Goal: Contribute content: Contribute content

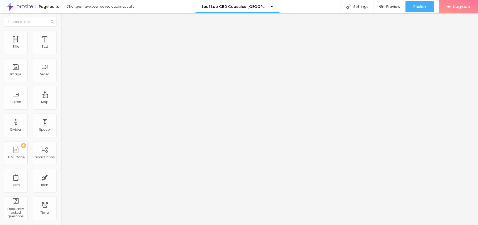
click at [61, 45] on span "Add image" at bounding box center [72, 43] width 22 height 4
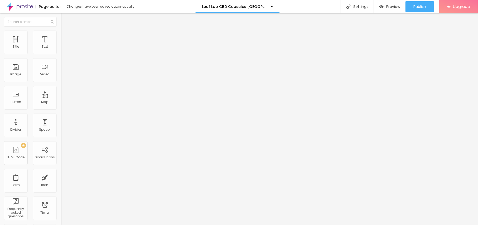
click at [61, 31] on img at bounding box center [63, 33] width 5 height 5
drag, startPoint x: 30, startPoint y: 30, endPoint x: 26, endPoint y: 47, distance: 17.3
click at [61, 47] on div "Size 100 px %" at bounding box center [91, 47] width 61 height 13
type input "95"
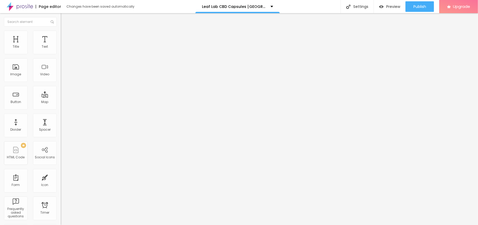
type input "95"
type input "90"
type input "85"
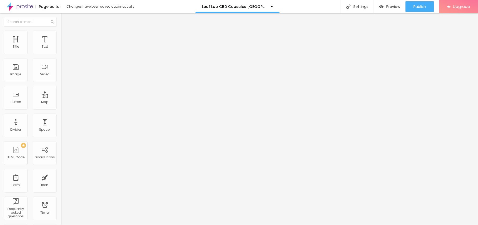
type input "80"
type input "75"
type input "70"
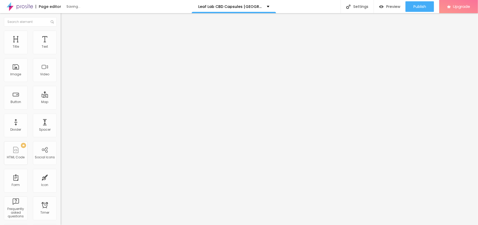
drag, startPoint x: 56, startPoint y: 56, endPoint x: 36, endPoint y: 54, distance: 19.9
type input "70"
click at [61, 54] on input "range" at bounding box center [78, 52] width 34 height 4
click at [61, 50] on input "70" at bounding box center [72, 47] width 23 height 6
drag, startPoint x: 36, startPoint y: 54, endPoint x: 34, endPoint y: 54, distance: 2.6
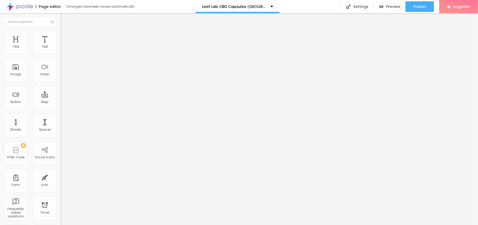
click at [61, 50] on input "70" at bounding box center [72, 47] width 23 height 6
type input "65"
type input "60"
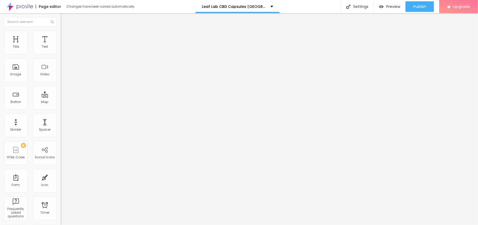
type input "60"
type input "55"
type input "50"
drag, startPoint x: 38, startPoint y: 56, endPoint x: 29, endPoint y: 55, distance: 9.5
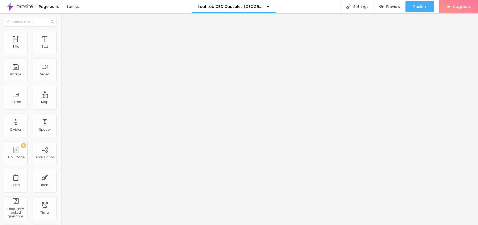
type input "50"
click at [61, 54] on input "range" at bounding box center [78, 52] width 34 height 4
click at [61, 31] on li "Content" at bounding box center [91, 27] width 61 height 5
click at [61, 53] on input "text" at bounding box center [92, 50] width 63 height 5
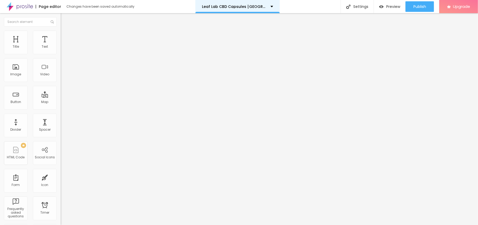
paste input "Leaf Lab CBD Capsules [GEOGRAPHIC_DATA]"
type input "Leaf Lab CBD Capsules [GEOGRAPHIC_DATA]"
drag, startPoint x: 27, startPoint y: 143, endPoint x: 0, endPoint y: 114, distance: 39.7
click at [61, 114] on div "Change image Image description (Alt) Leaf Lab CBD Capsules UK Align Aspect Rati…" at bounding box center [91, 80] width 61 height 79
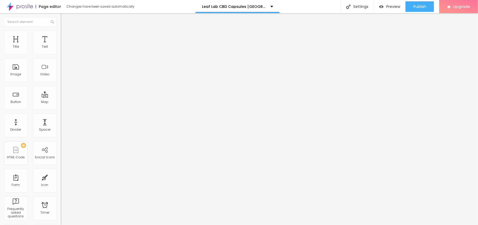
click at [61, 108] on input "https://" at bounding box center [92, 105] width 63 height 5
type input "="
paste input "[URL][DOMAIN_NAME]"
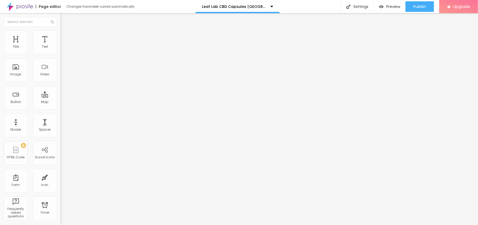
scroll to position [0, 30]
type input "[URL][DOMAIN_NAME]"
drag, startPoint x: 24, startPoint y: 63, endPoint x: 6, endPoint y: 62, distance: 17.5
click at [61, 50] on input "Click me" at bounding box center [92, 46] width 63 height 5
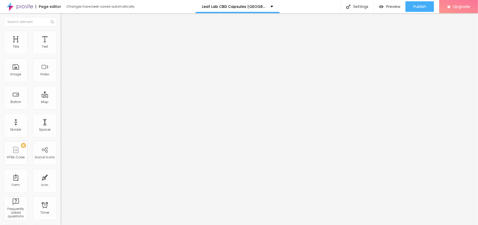
click at [61, 50] on input "Click me" at bounding box center [92, 46] width 63 height 5
paste input "😍👇SHOP NOW😍👇"
type input "😍👇SHOP NOW😍👇"
drag, startPoint x: 20, startPoint y: 109, endPoint x: 0, endPoint y: 107, distance: 20.4
click at [61, 107] on div "Text 😍👇SHOP NOW😍👇 Align Size Default Small Default Big Link URL https:// Open i…" at bounding box center [91, 79] width 61 height 77
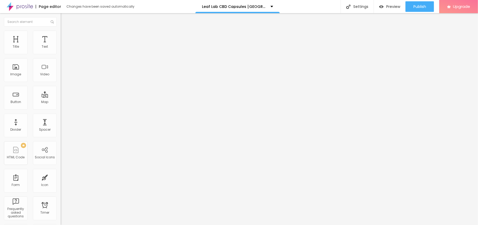
paste input "[URL][DOMAIN_NAME]"
type input "[URL][DOMAIN_NAME]"
click at [61, 51] on button "button" at bounding box center [64, 48] width 7 height 6
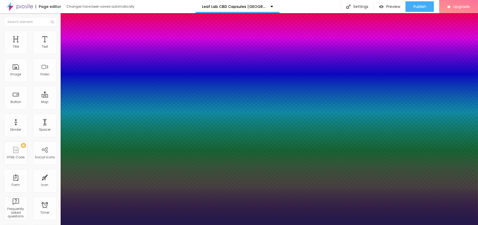
type input "1"
type input "16"
type input "1"
type input "18"
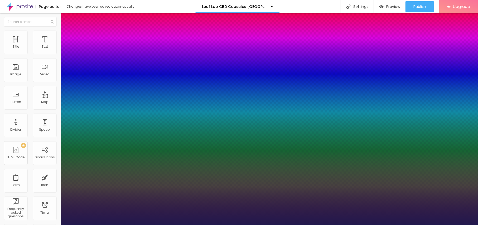
type input "1"
type input "19"
type input "1"
type input "20"
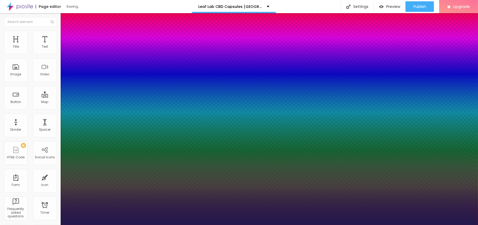
type input "20"
type input "1"
type input "21"
type input "1"
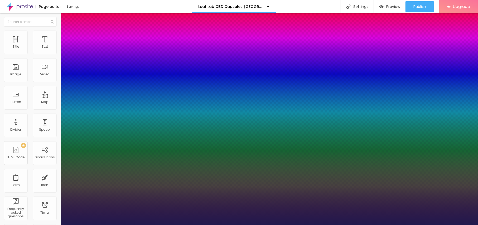
type input "23"
type input "1"
type input "22"
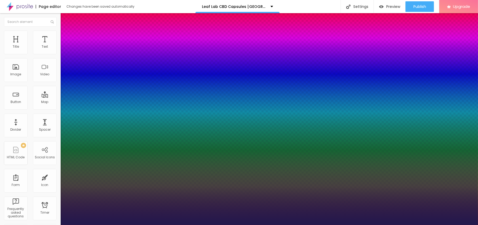
type input "1"
drag, startPoint x: 70, startPoint y: 90, endPoint x: 74, endPoint y: 93, distance: 5.6
type input "22"
type input "1"
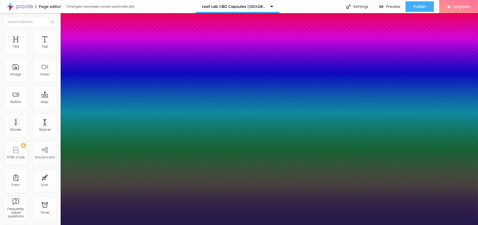
click at [212, 169] on div at bounding box center [239, 225] width 478 height 0
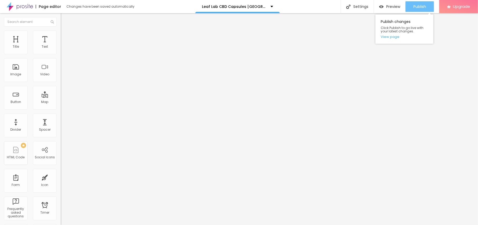
click at [358, 11] on div "Publish" at bounding box center [419, 6] width 13 height 11
click at [358, 39] on div "Publish changes Click Publish to go live with your latest changes. View page" at bounding box center [404, 28] width 58 height 29
click at [358, 38] on link "View page" at bounding box center [403, 36] width 47 height 3
